Goal: Information Seeking & Learning: Learn about a topic

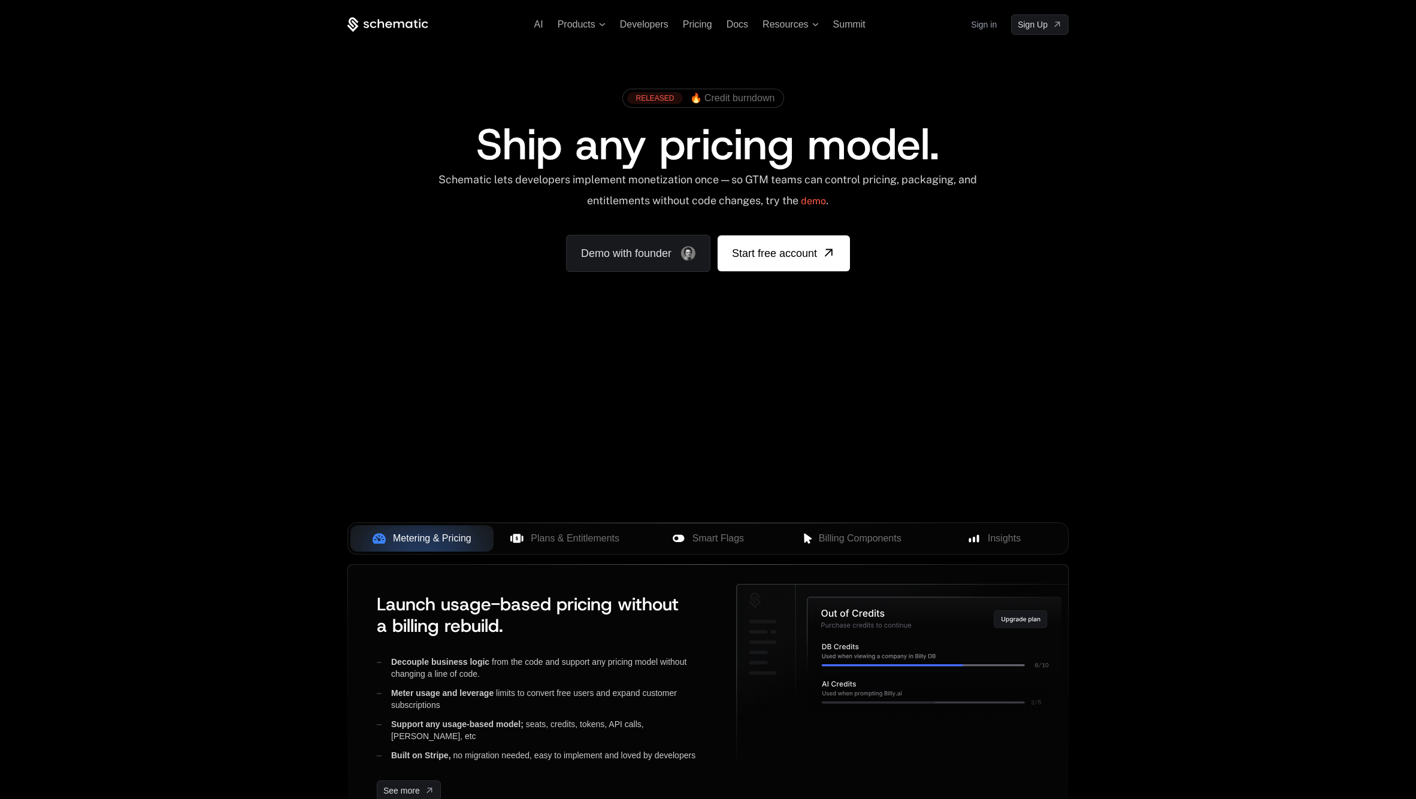
click at [986, 25] on link "Sign in" at bounding box center [984, 24] width 26 height 19
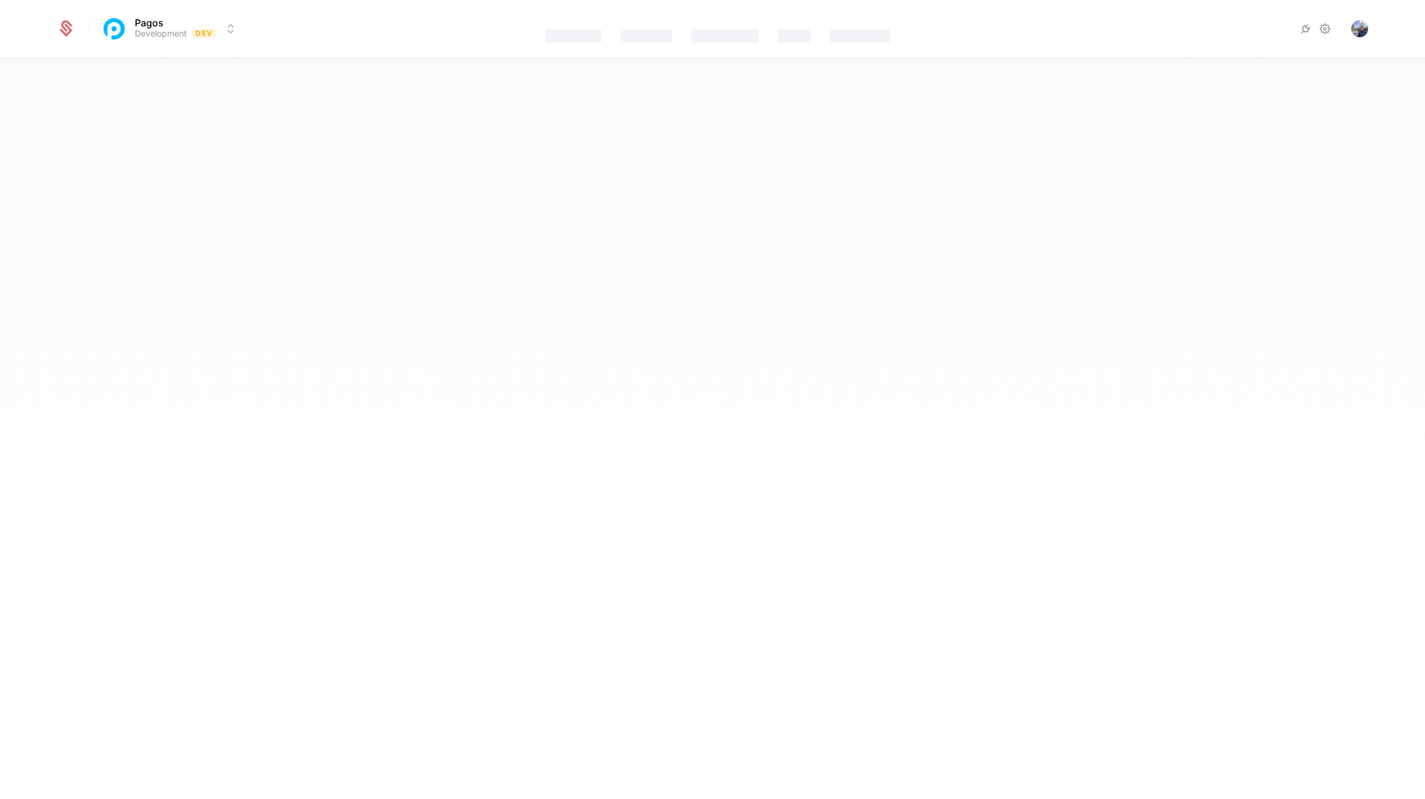
click at [209, 23] on html "Pagos Development Dev Features Catalog Companies Events Components Best Viewed …" at bounding box center [712, 399] width 1425 height 799
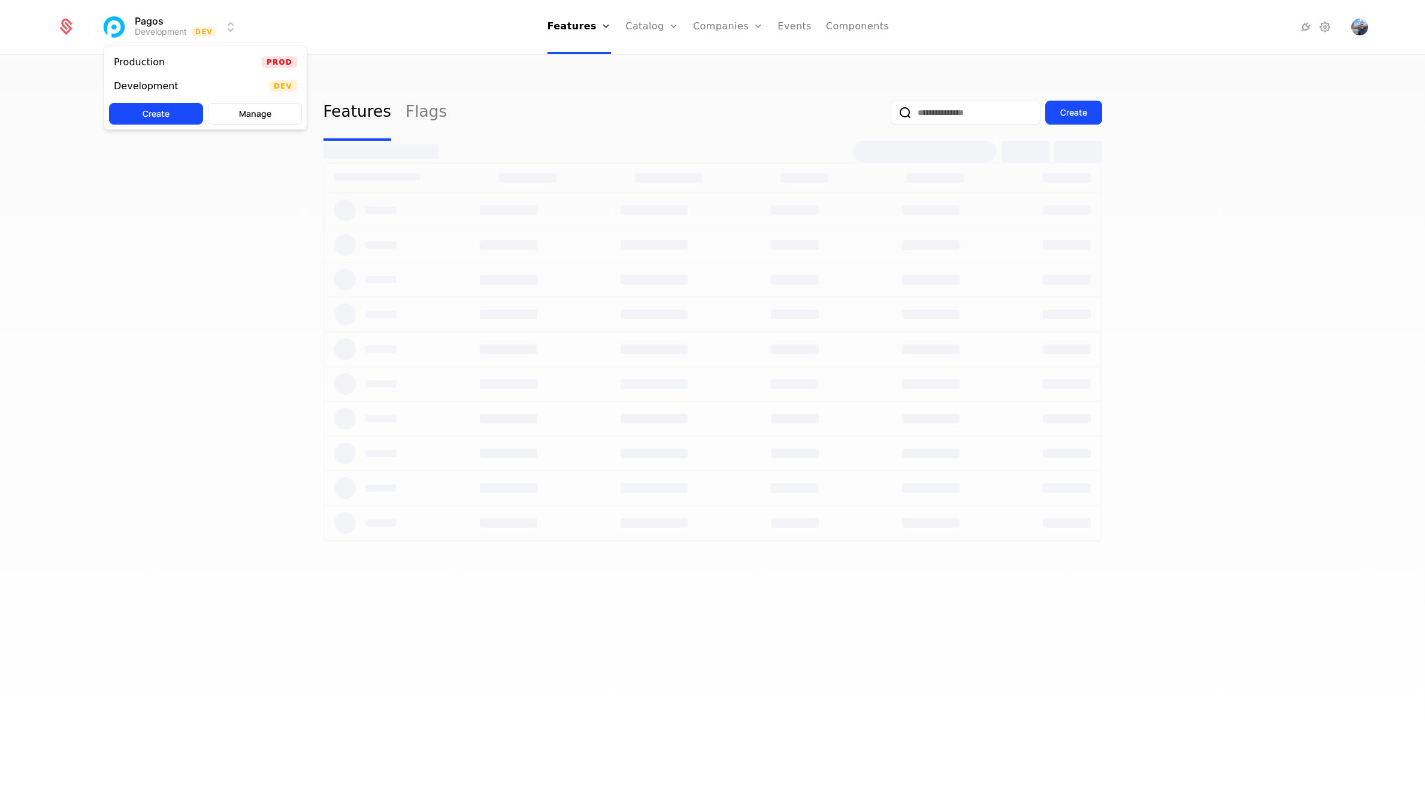
click at [227, 63] on div "Production Prod" at bounding box center [205, 62] width 202 height 24
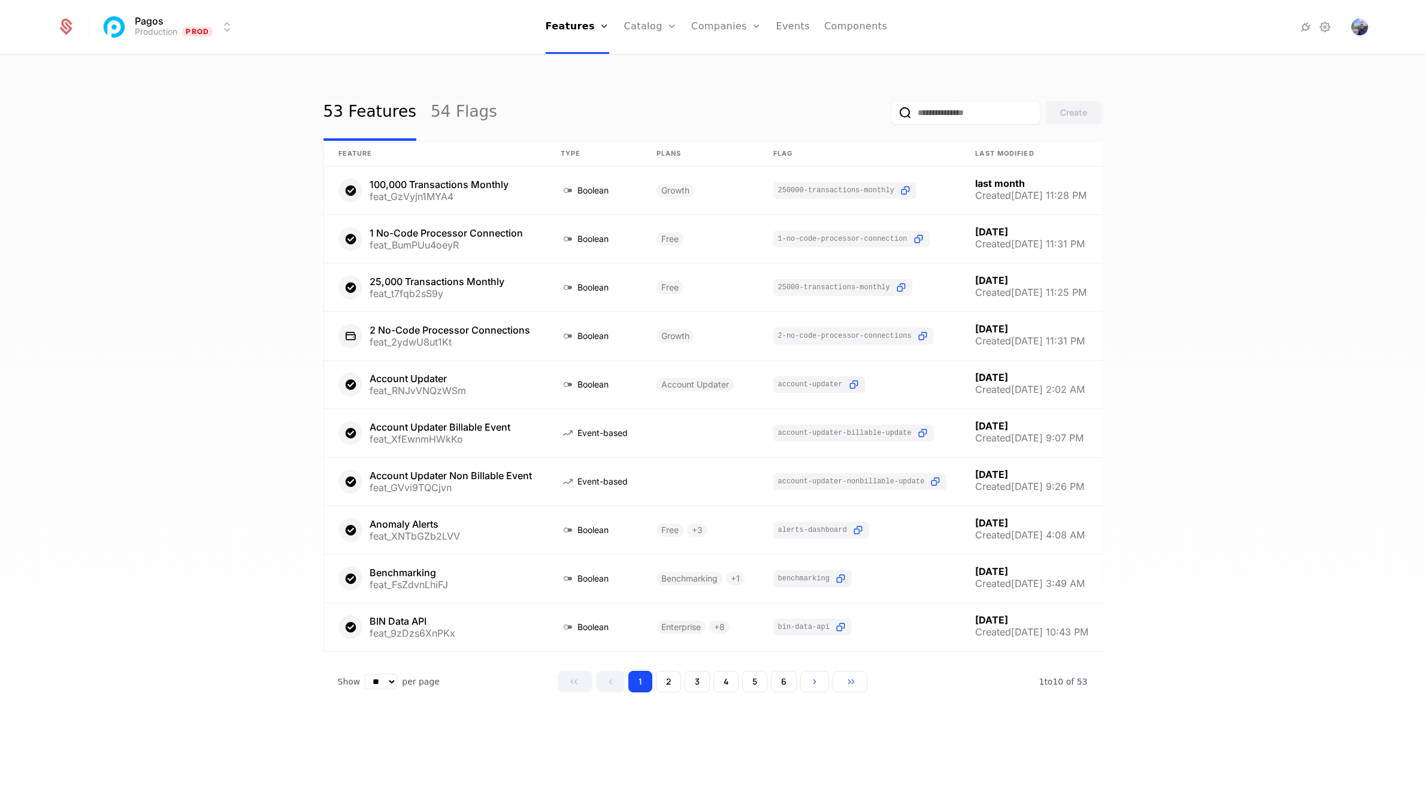
click at [710, 25] on link "Companies" at bounding box center [726, 27] width 70 height 54
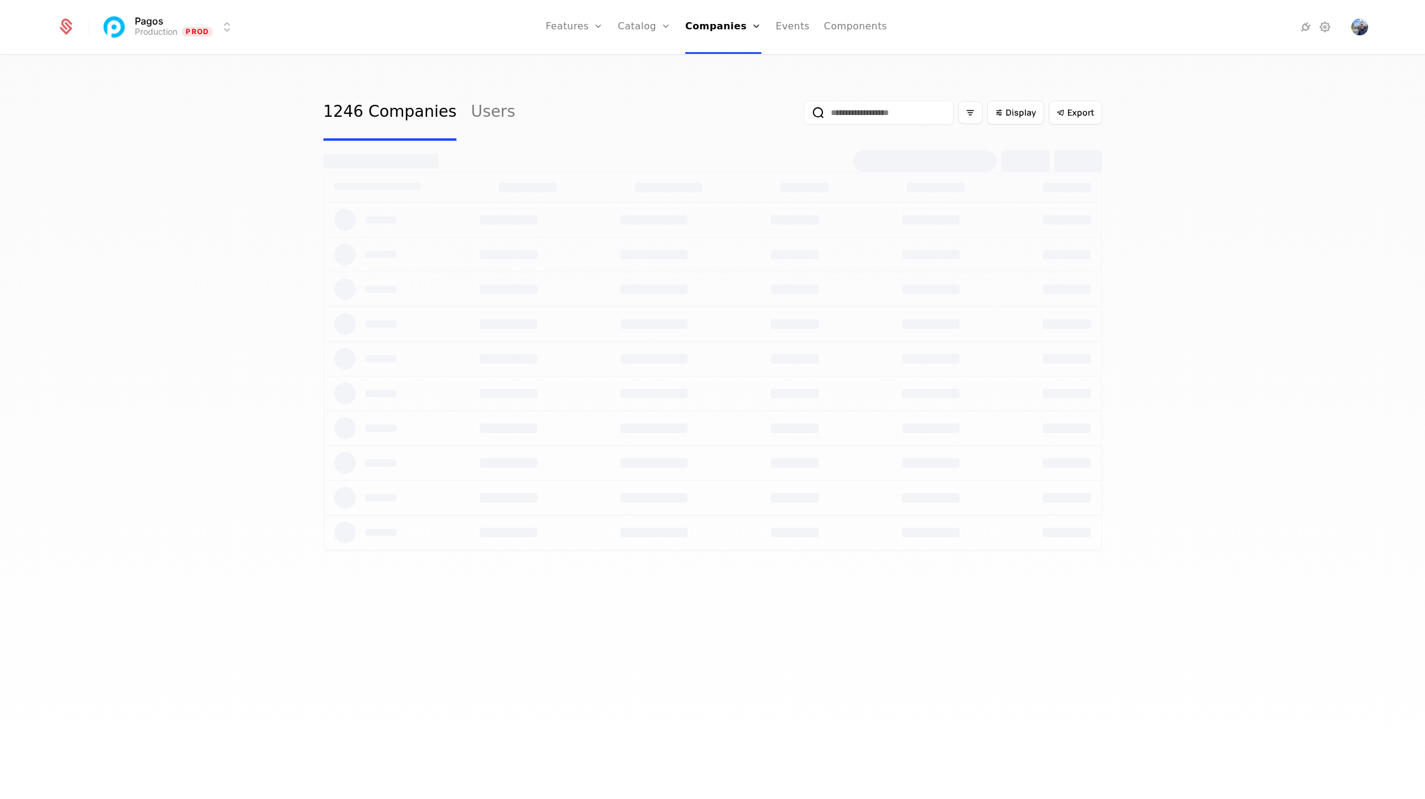
click at [850, 111] on input "email" at bounding box center [879, 113] width 150 height 24
paste input "**********"
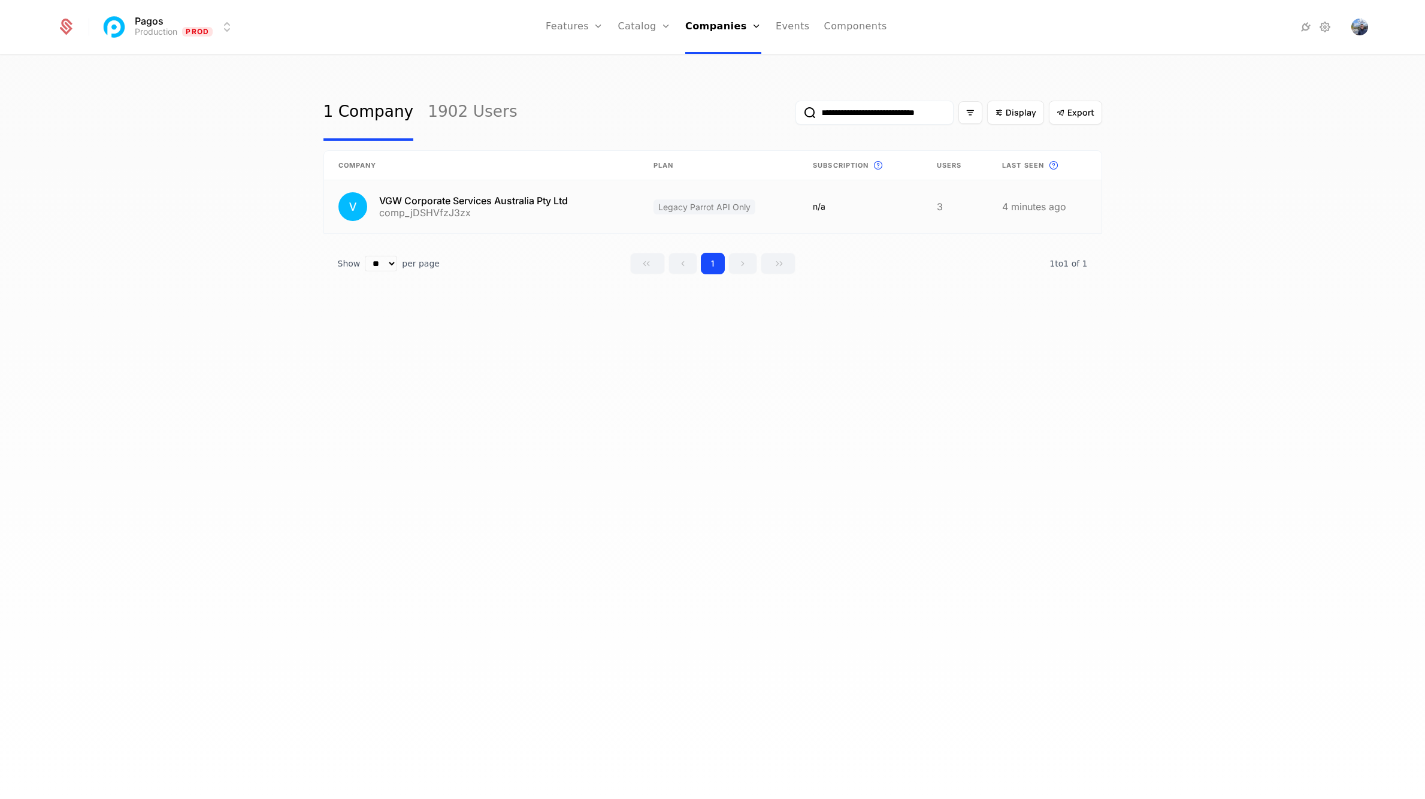
type input "**********"
click at [577, 207] on link at bounding box center [481, 206] width 315 height 53
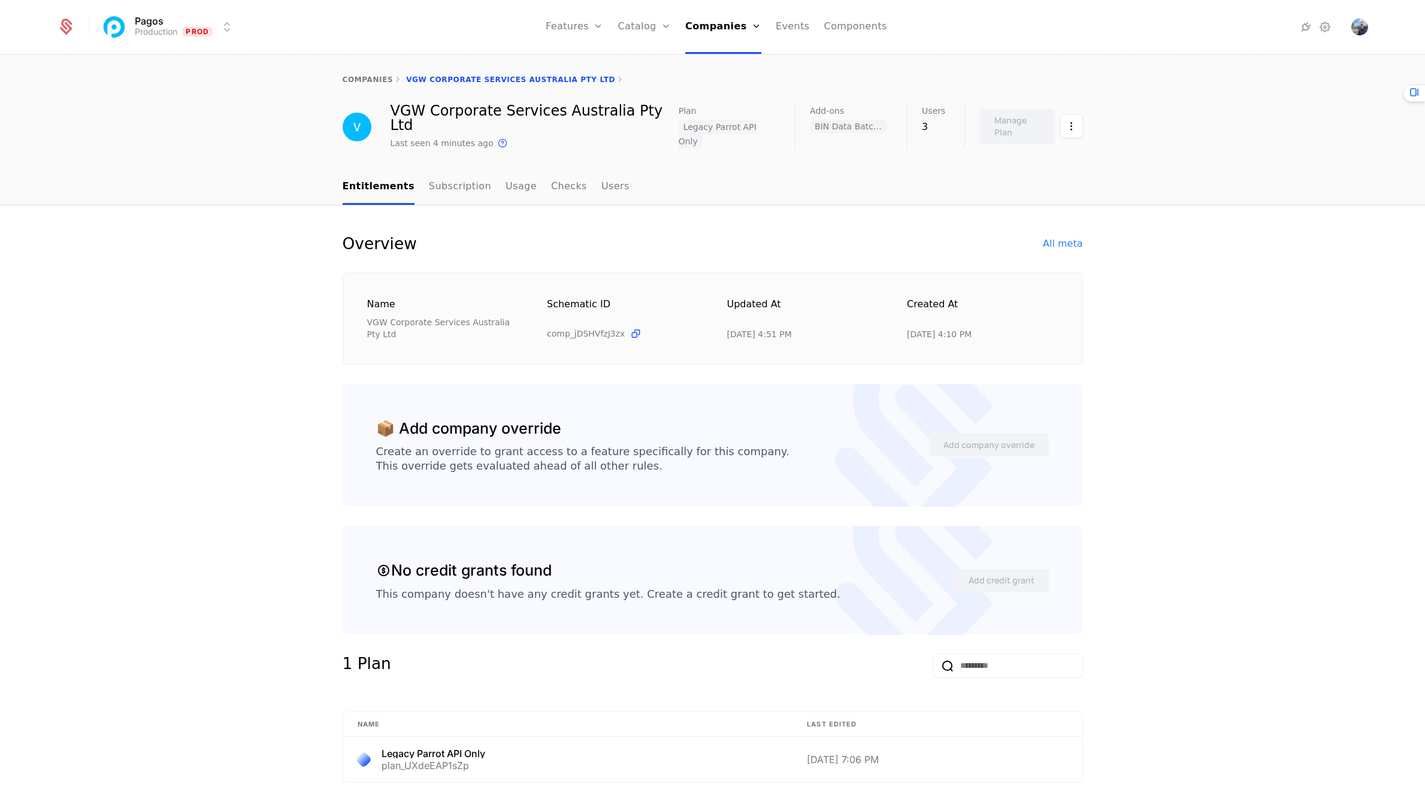
click at [651, 29] on link "Catalog" at bounding box center [643, 27] width 53 height 54
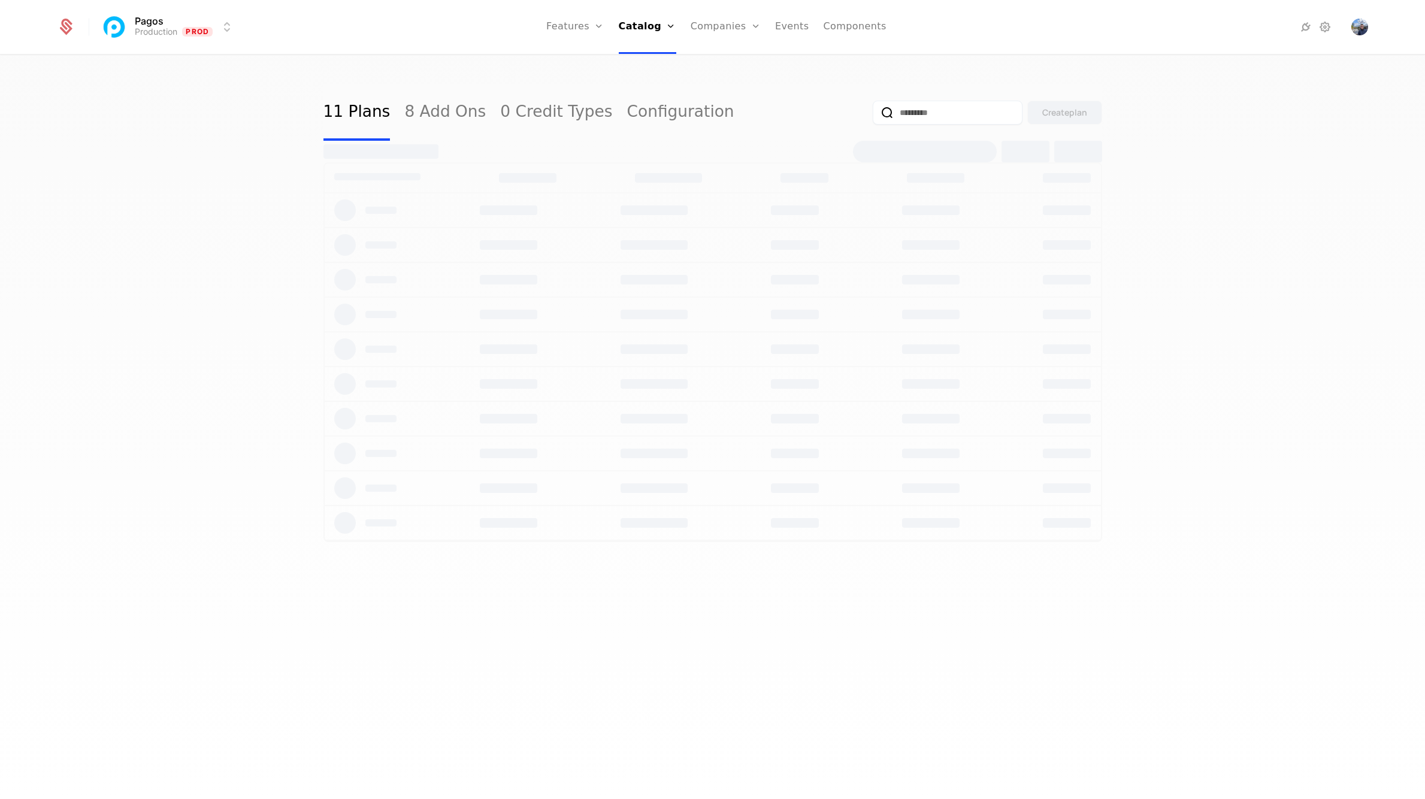
click at [723, 60] on link "Companies" at bounding box center [732, 59] width 55 height 10
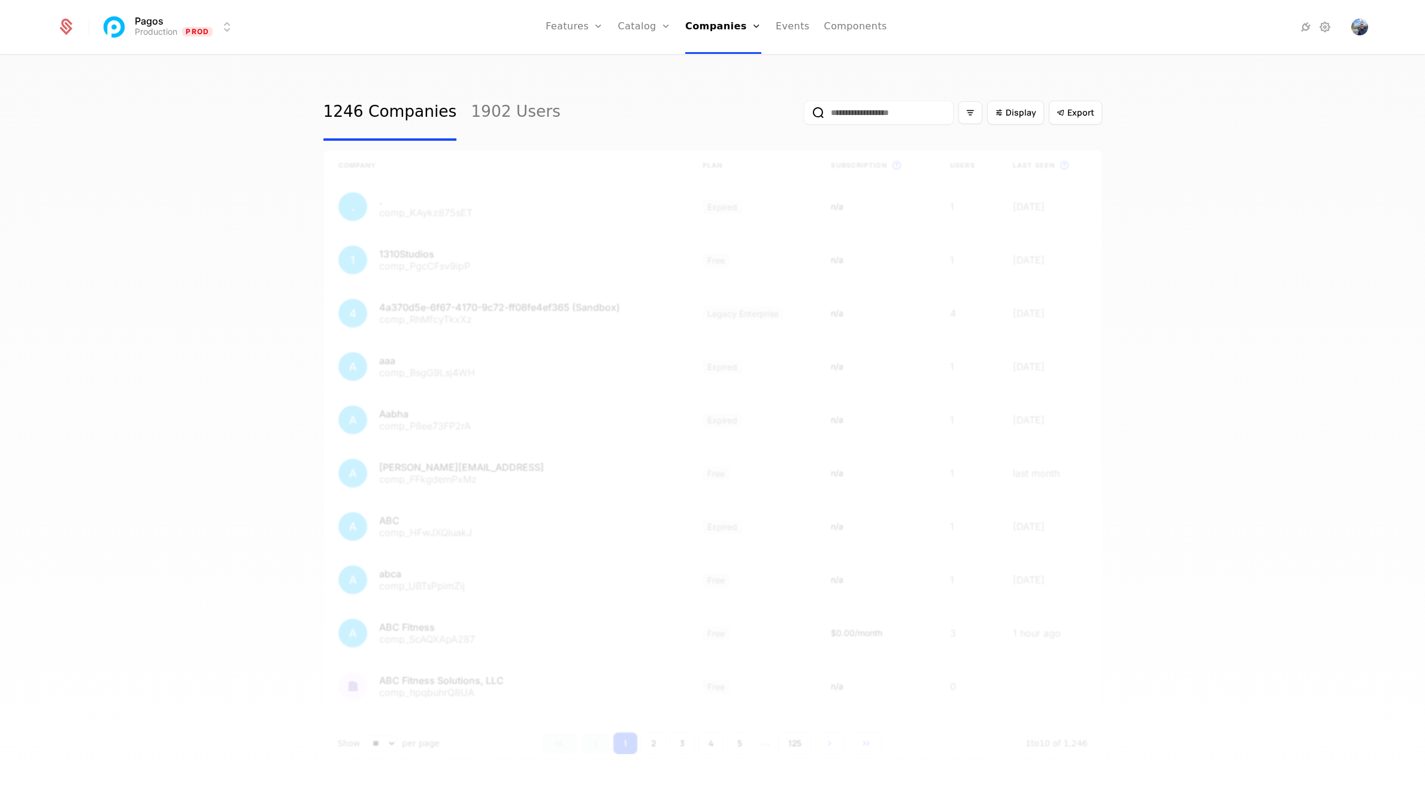
click at [868, 110] on input "email" at bounding box center [879, 113] width 150 height 24
paste input "**********"
type input "**********"
click at [795, 115] on button "submit" at bounding box center [795, 115] width 0 height 0
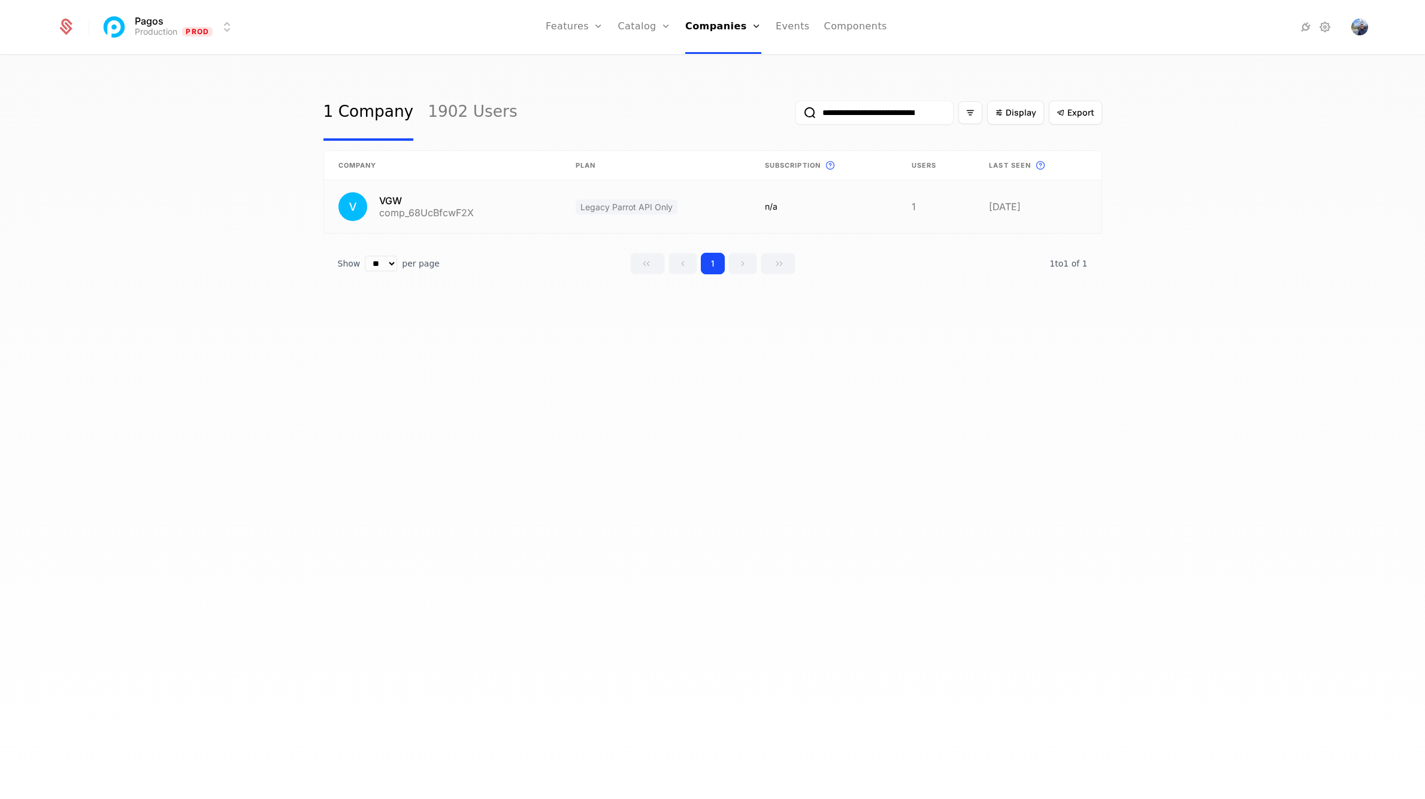
click at [480, 202] on link at bounding box center [443, 206] width 238 height 53
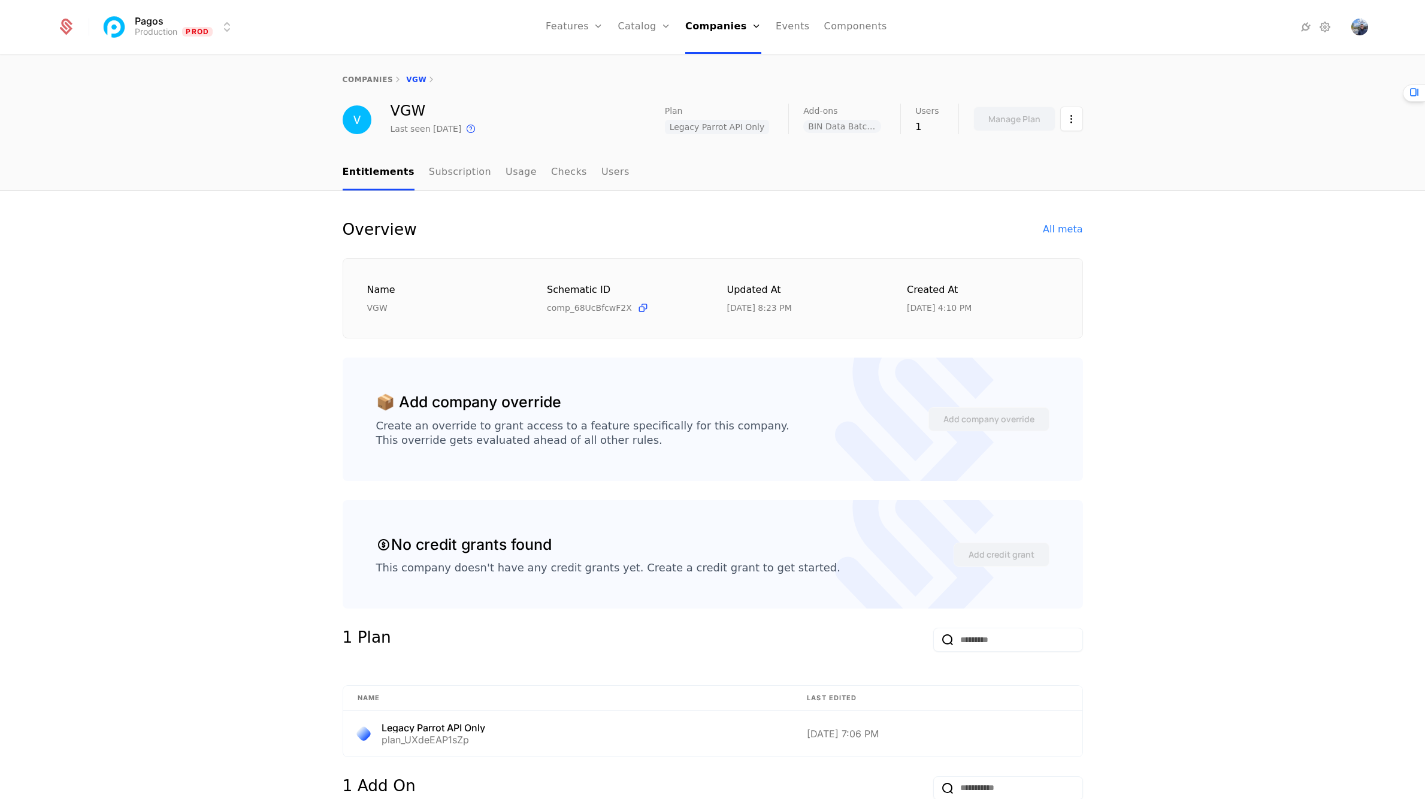
click at [1035, 228] on div "Overview All meta" at bounding box center [713, 229] width 740 height 19
click at [1047, 223] on div "All meta" at bounding box center [1063, 229] width 40 height 14
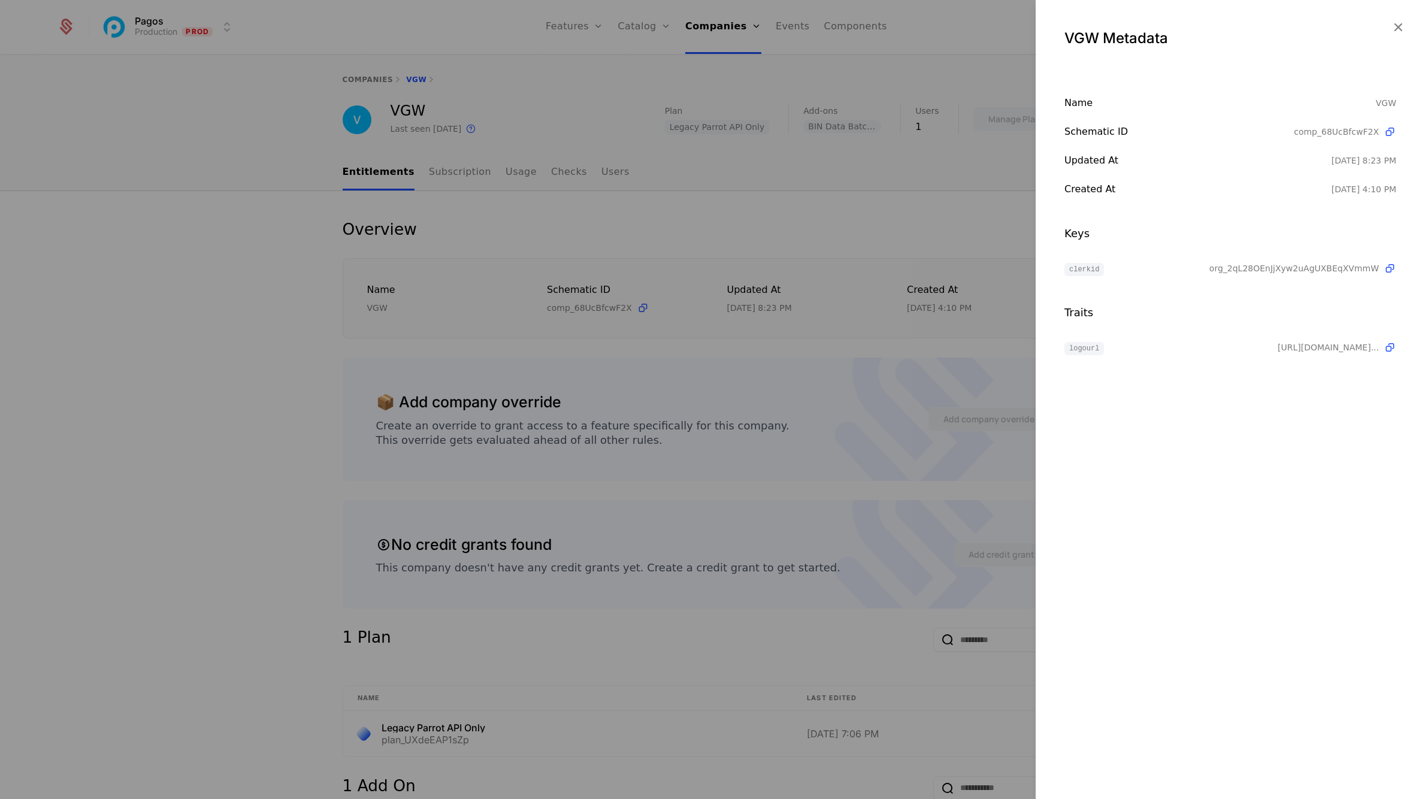
click at [1391, 270] on icon at bounding box center [1389, 268] width 13 height 13
click at [128, 471] on div at bounding box center [712, 399] width 1425 height 799
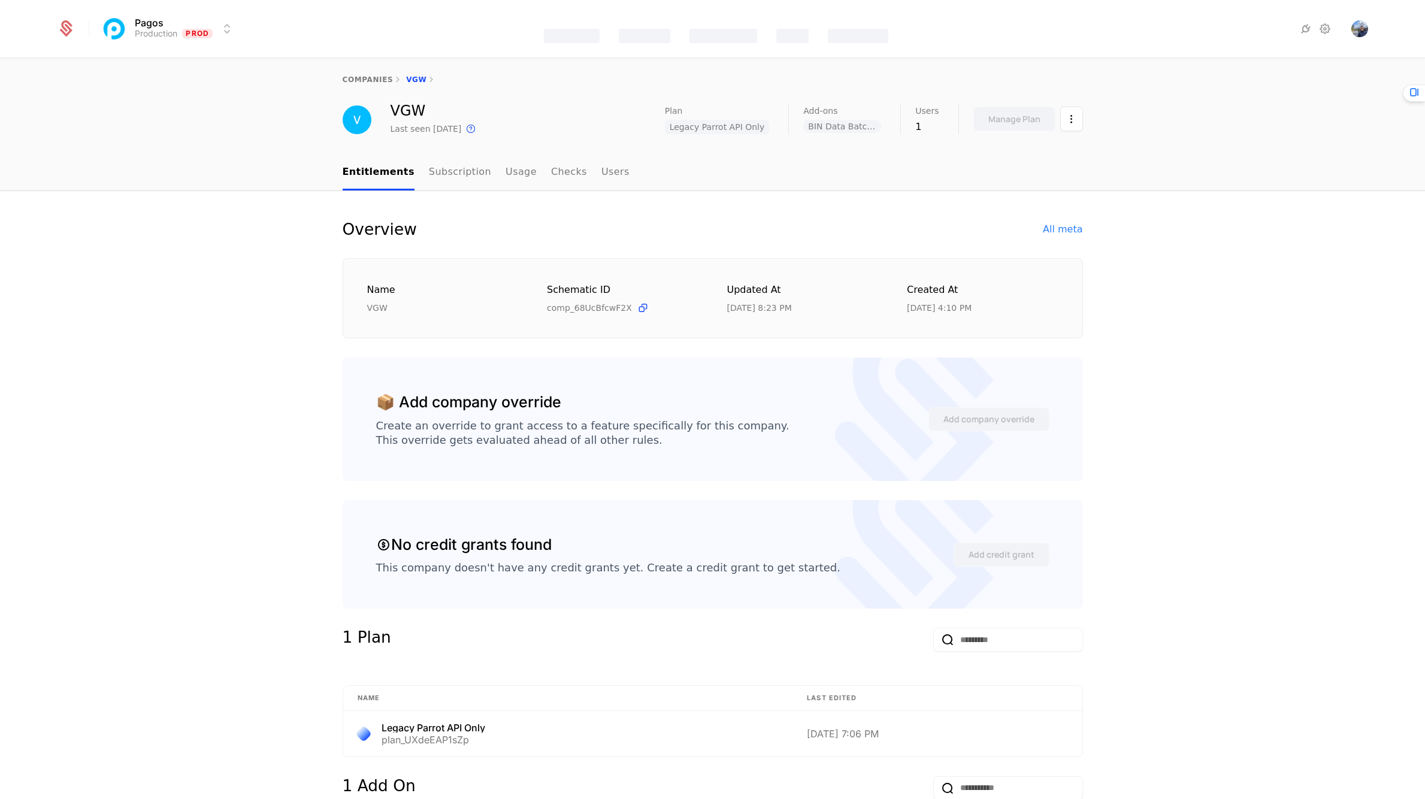
click at [364, 79] on link "companies" at bounding box center [368, 79] width 51 height 8
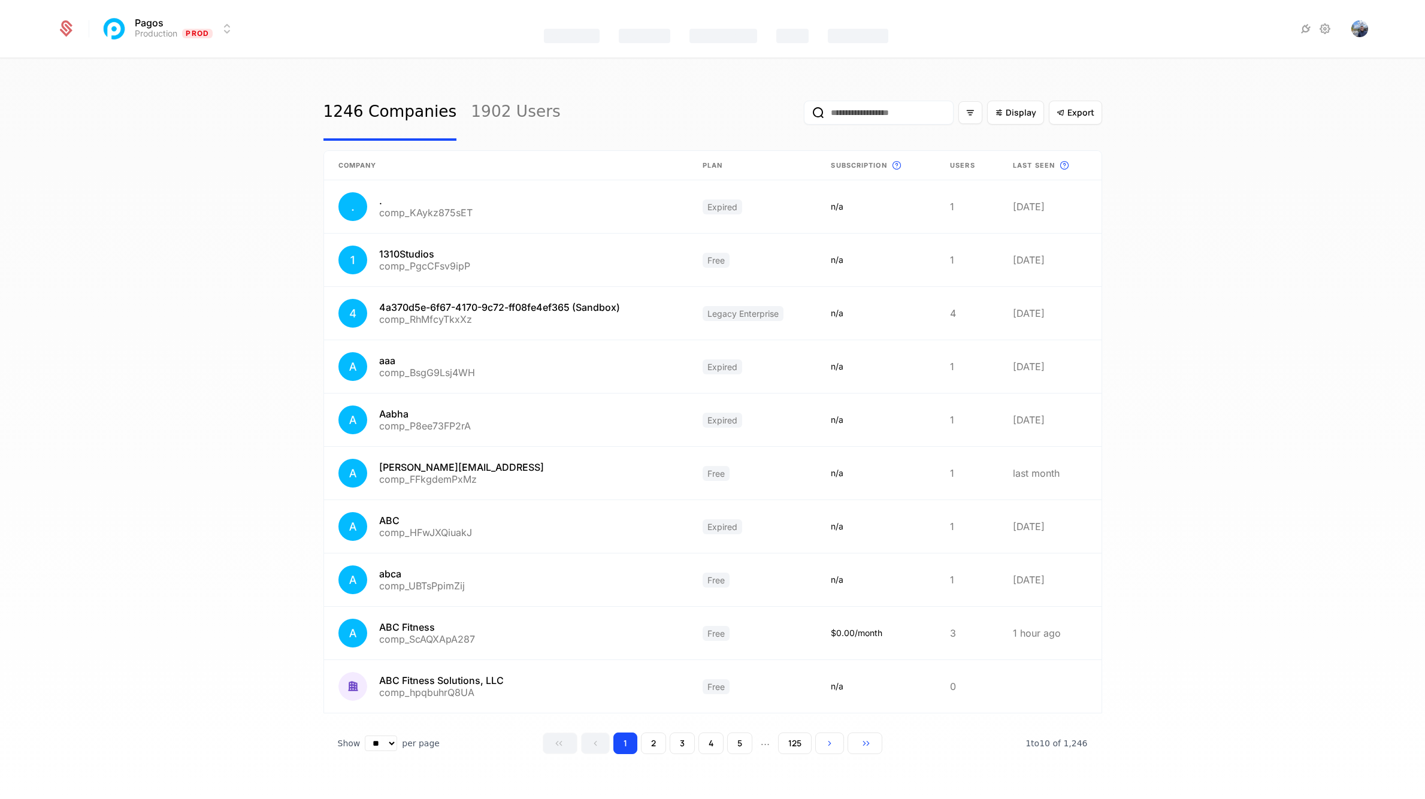
click at [857, 111] on input "email" at bounding box center [879, 113] width 150 height 24
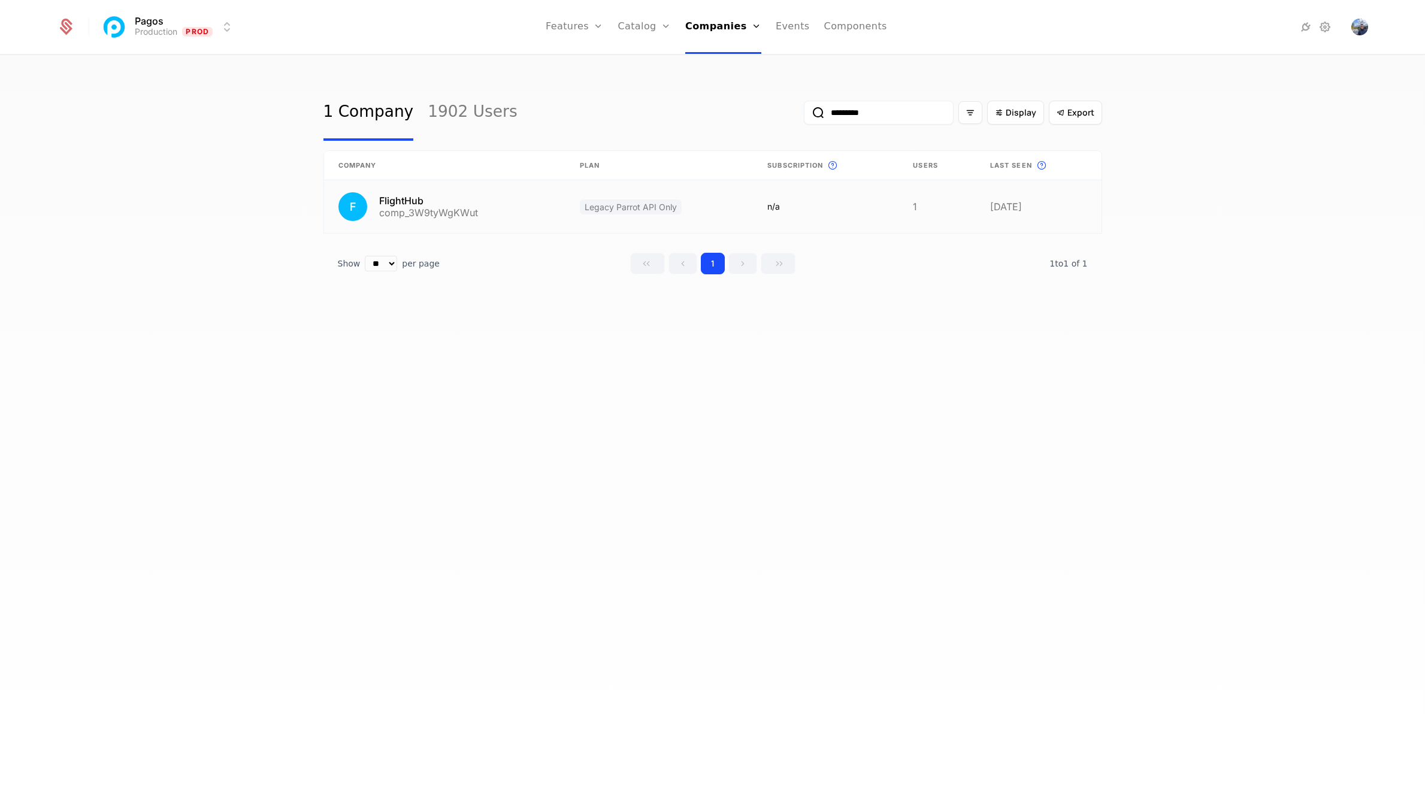
type input "*********"
click at [489, 209] on link at bounding box center [445, 206] width 242 height 53
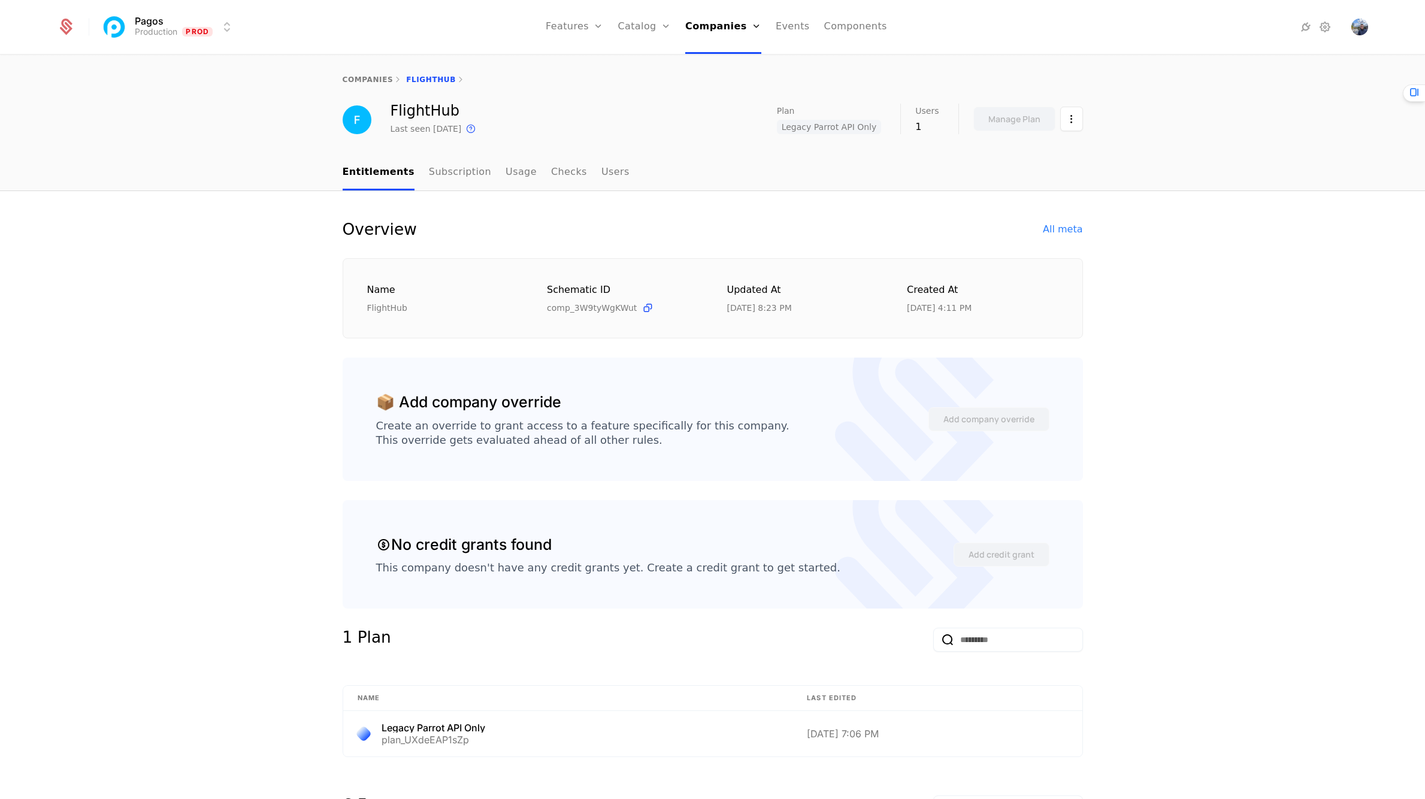
click at [446, 166] on link "Subscription" at bounding box center [460, 172] width 62 height 35
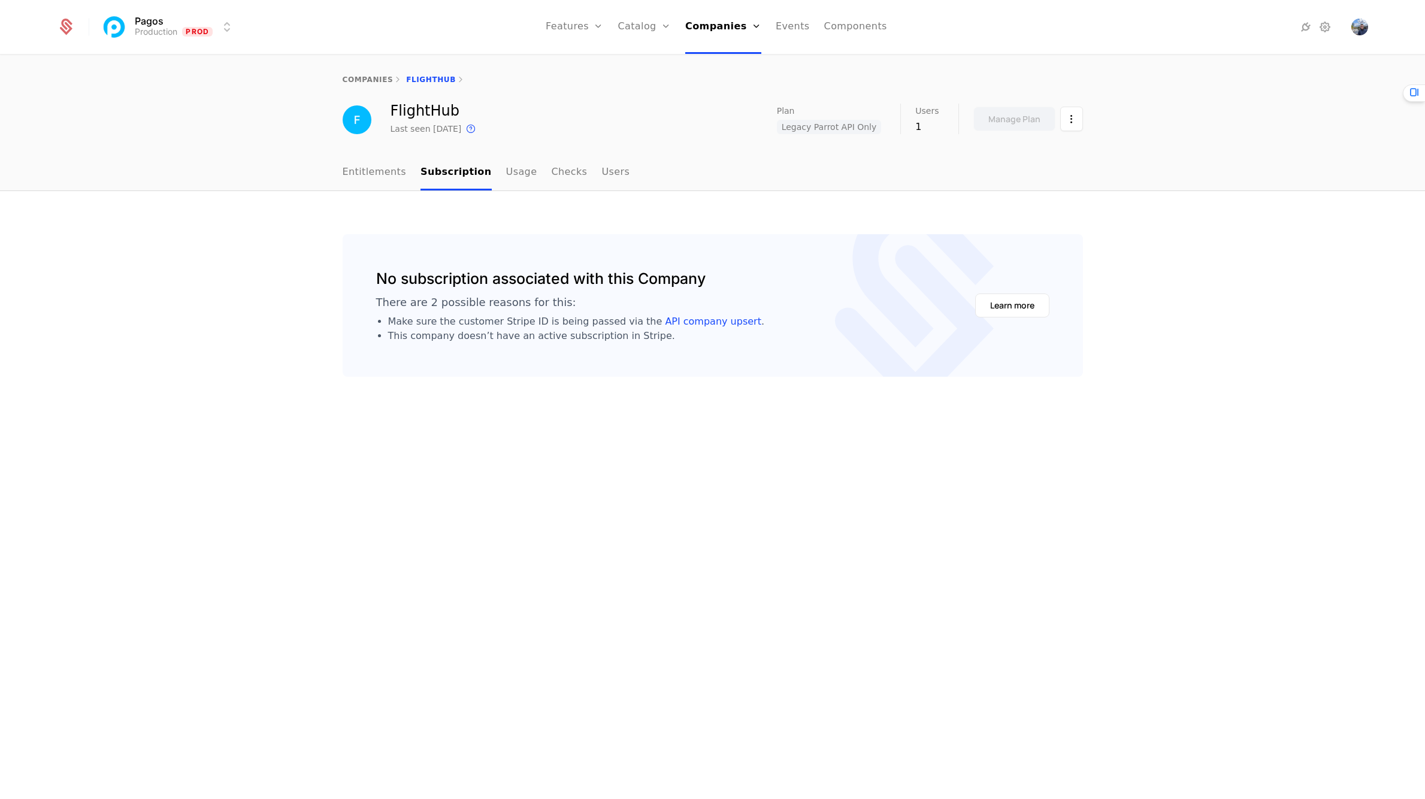
click at [506, 172] on link "Usage" at bounding box center [521, 172] width 31 height 35
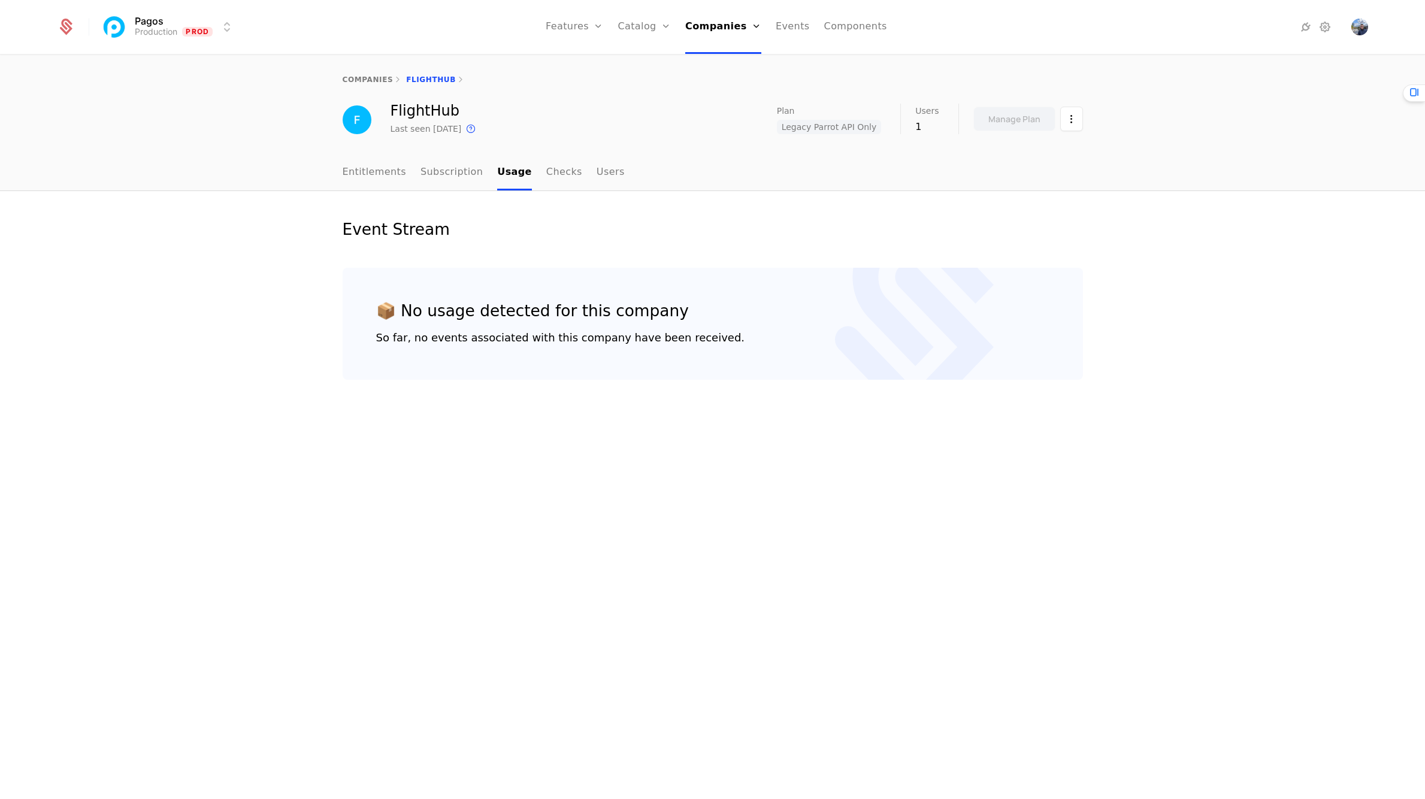
click at [567, 175] on link "Checks" at bounding box center [564, 172] width 36 height 35
click at [598, 172] on link "Users" at bounding box center [611, 172] width 28 height 35
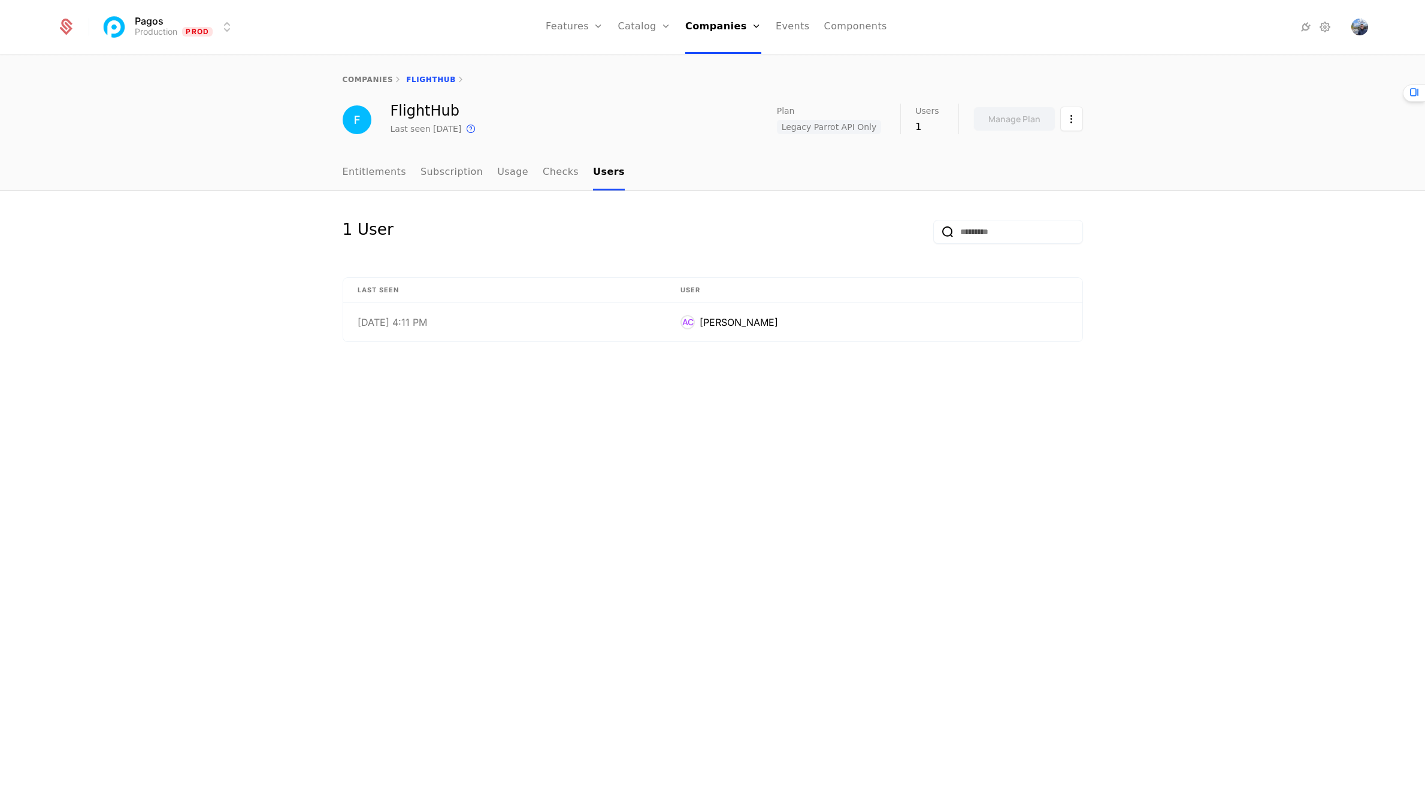
click at [364, 169] on link "Entitlements" at bounding box center [375, 172] width 64 height 35
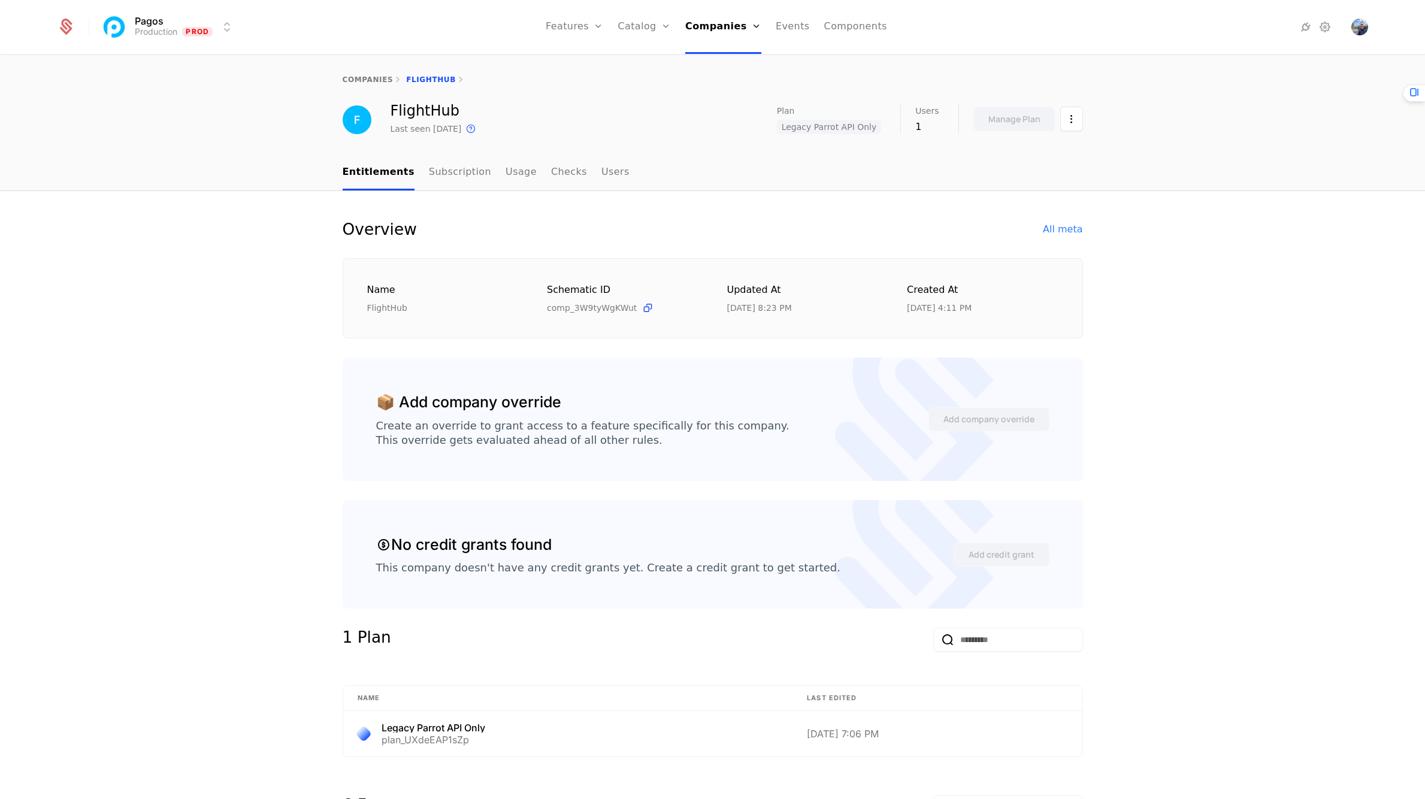
click at [453, 175] on link "Subscription" at bounding box center [460, 172] width 62 height 35
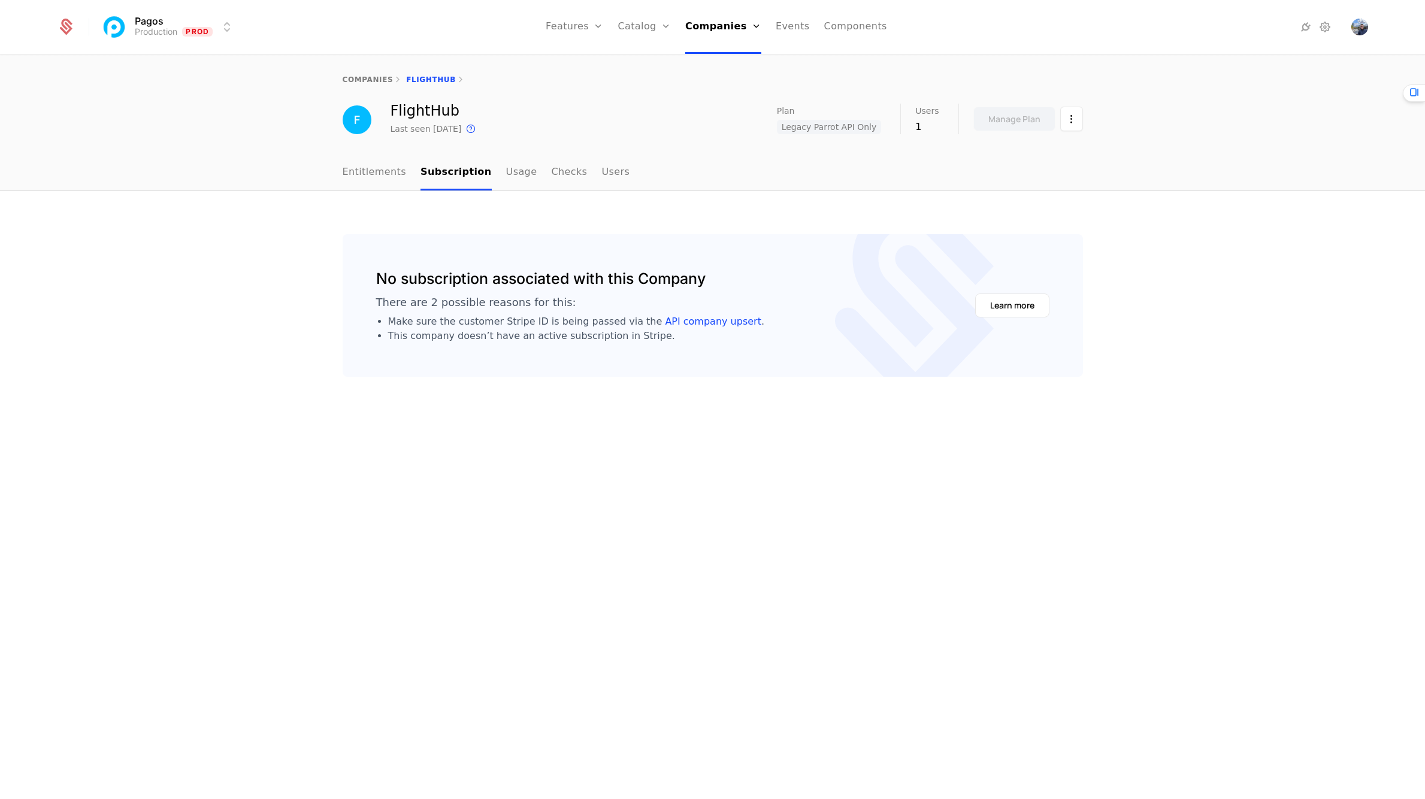
click at [381, 175] on link "Entitlements" at bounding box center [375, 172] width 64 height 35
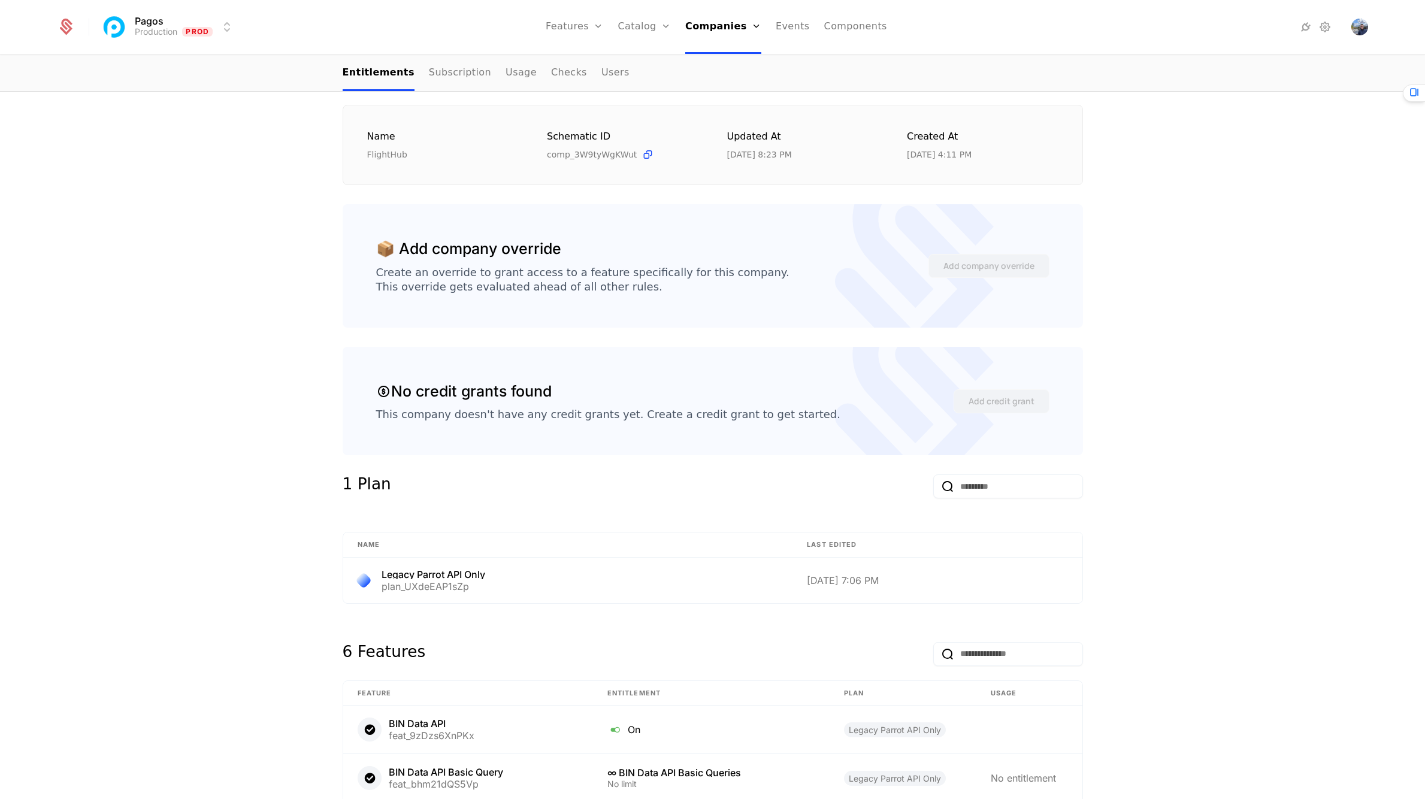
scroll to position [158, 0]
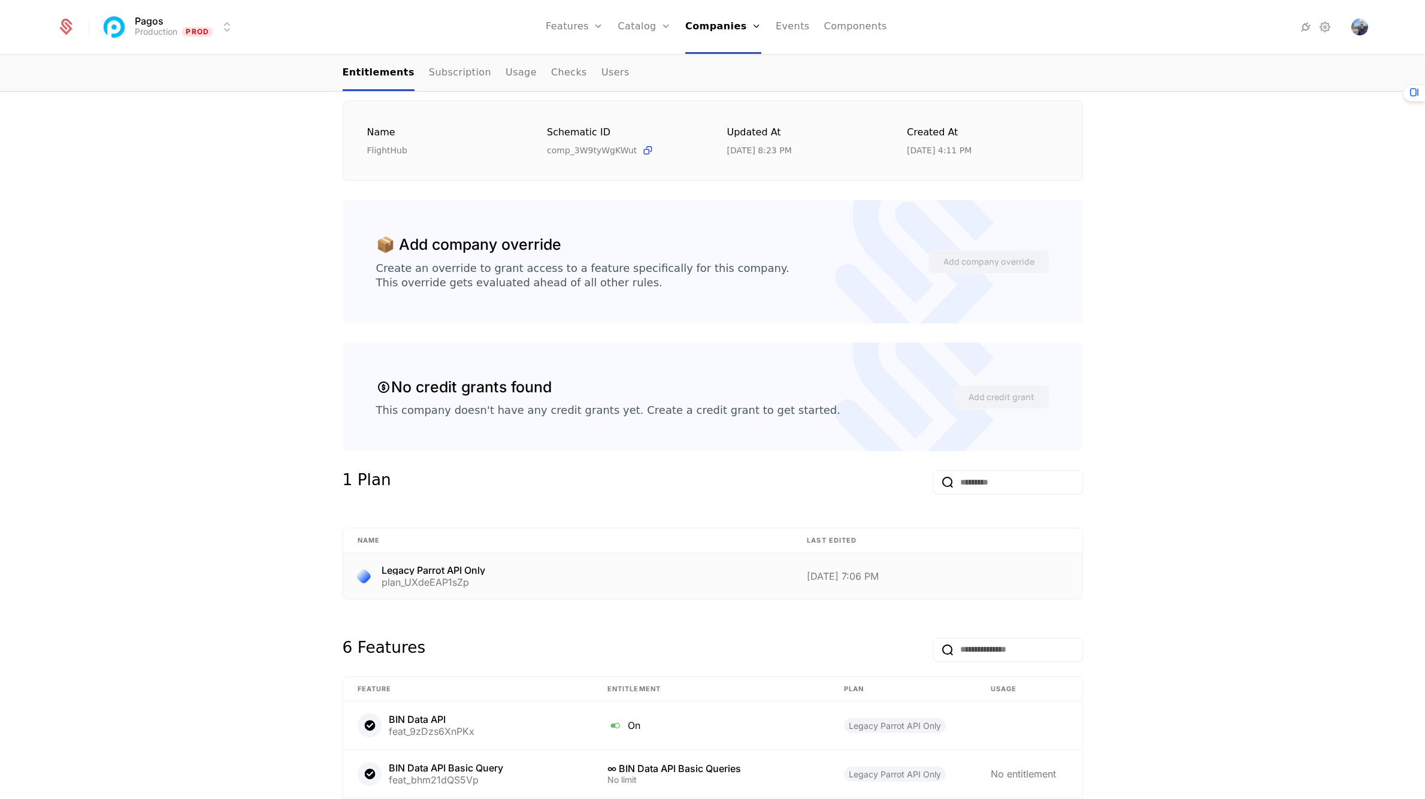
click at [476, 567] on div "Legacy Parrot API Only" at bounding box center [434, 570] width 104 height 10
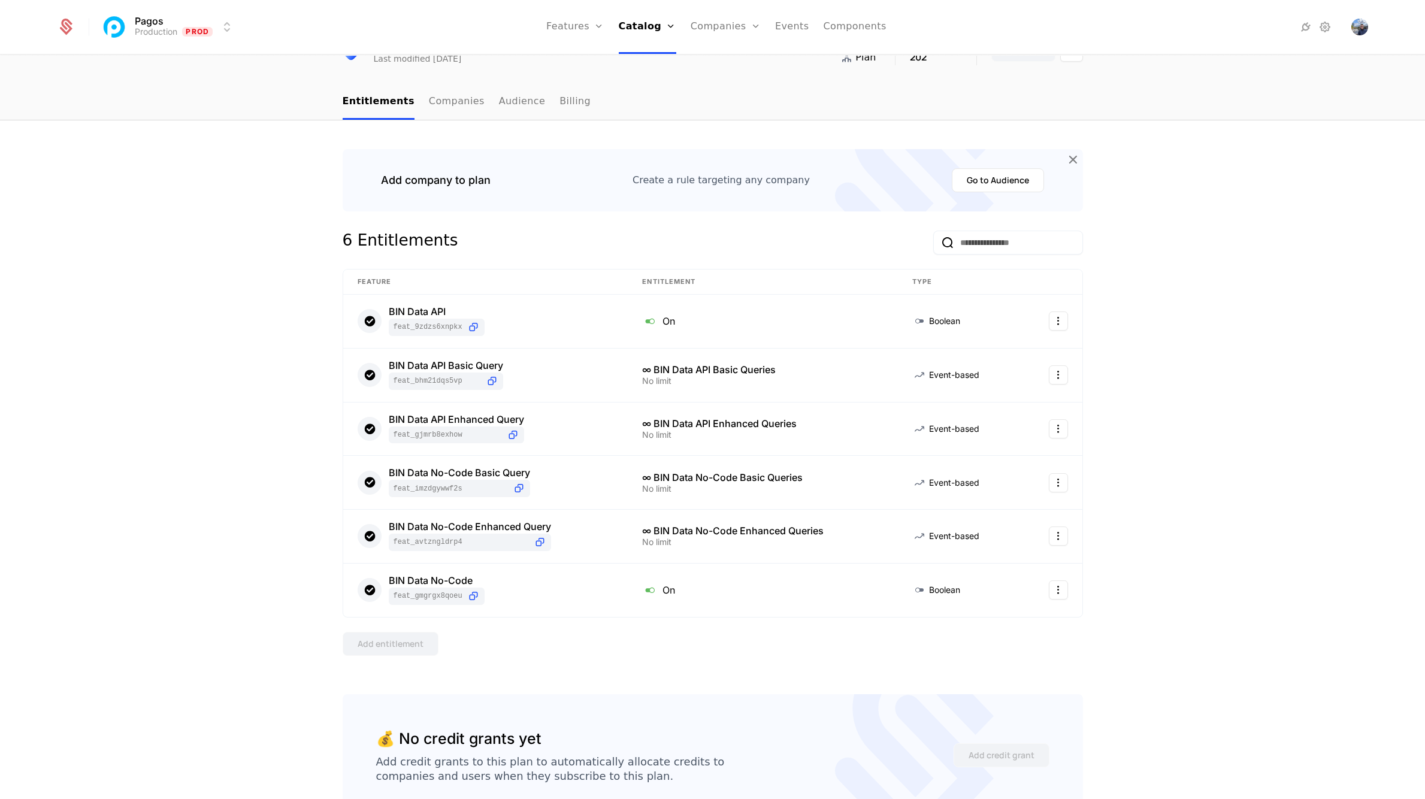
scroll to position [155, 0]
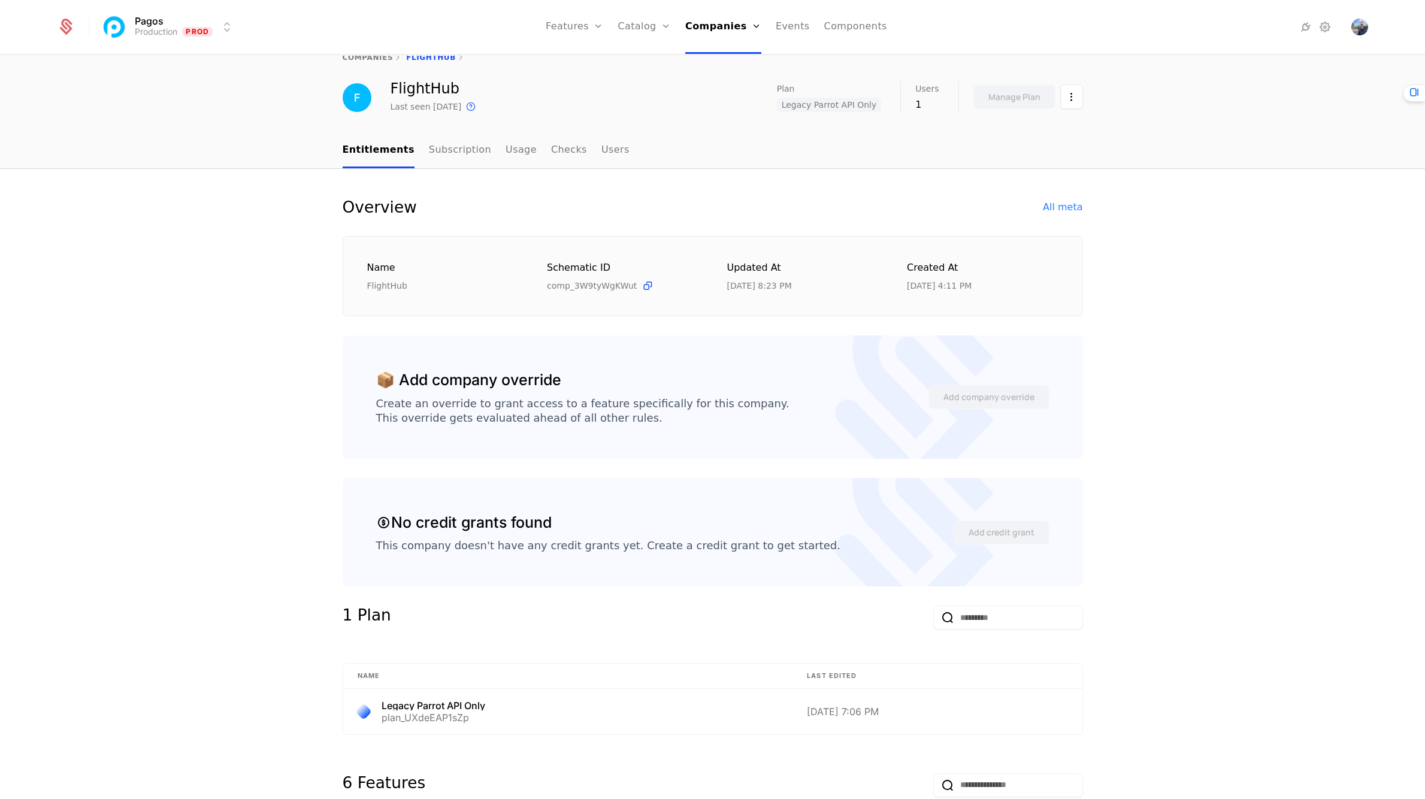
scroll to position [275, 0]
